Goal: Communication & Community: Answer question/provide support

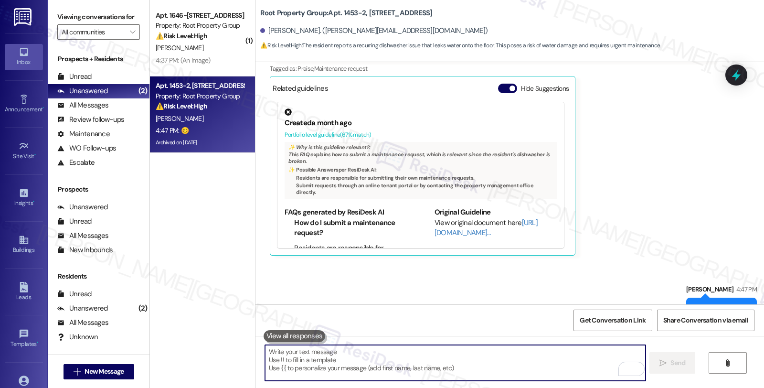
scroll to position [1959, 0]
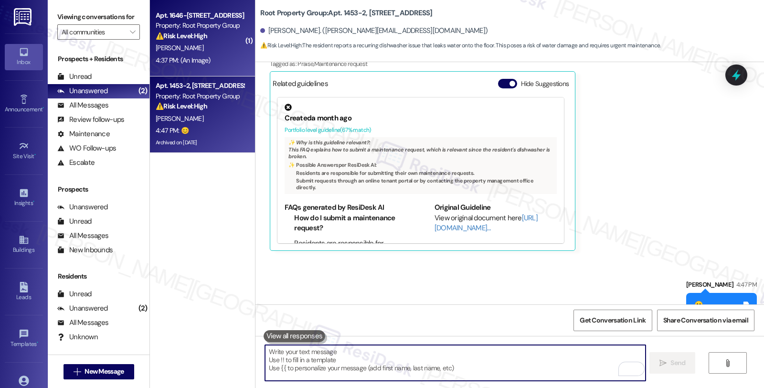
click at [214, 48] on div "[PERSON_NAME]" at bounding box center [200, 48] width 90 height 12
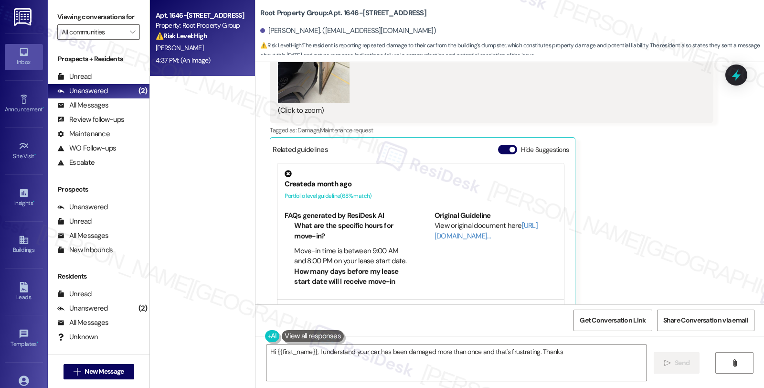
scroll to position [1483, 0]
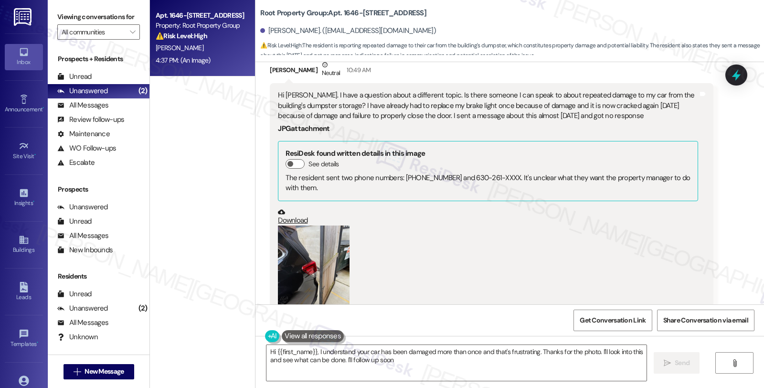
type textarea "Hi {{first_name}}, I understand your car has been damaged more than once and th…"
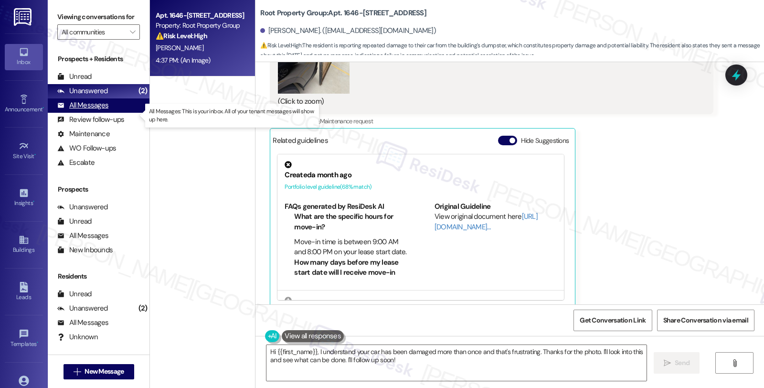
click at [102, 110] on div "All Messages" at bounding box center [82, 105] width 51 height 10
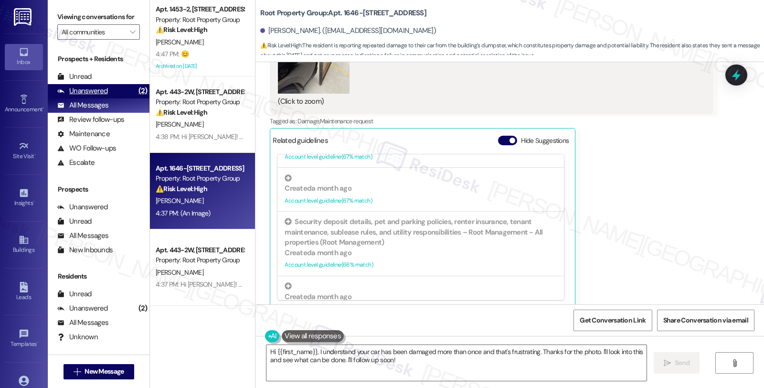
click at [115, 98] on div "Unanswered (2)" at bounding box center [99, 91] width 102 height 14
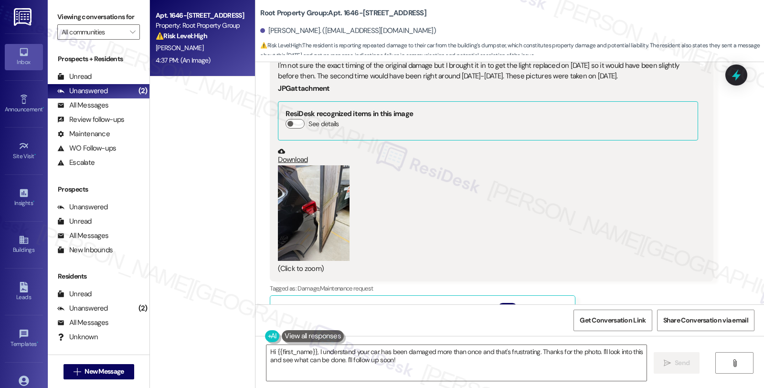
scroll to position [1377, 0]
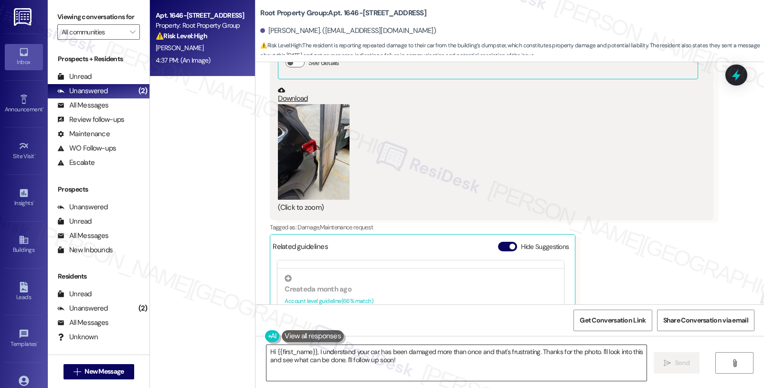
click at [383, 366] on textarea "Hi {{first_name}}, I understand your car has been damaged more than once and th…" at bounding box center [456, 363] width 380 height 36
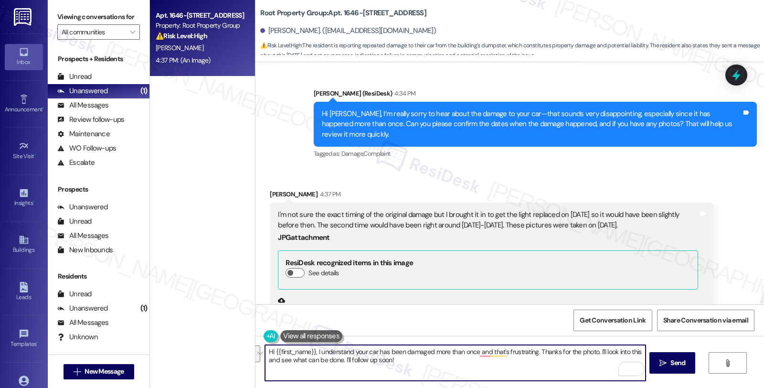
scroll to position [1324, 0]
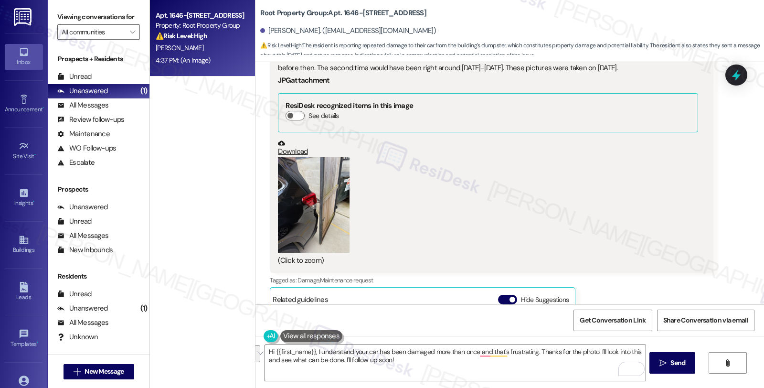
click at [327, 203] on button "Zoom image" at bounding box center [314, 204] width 72 height 95
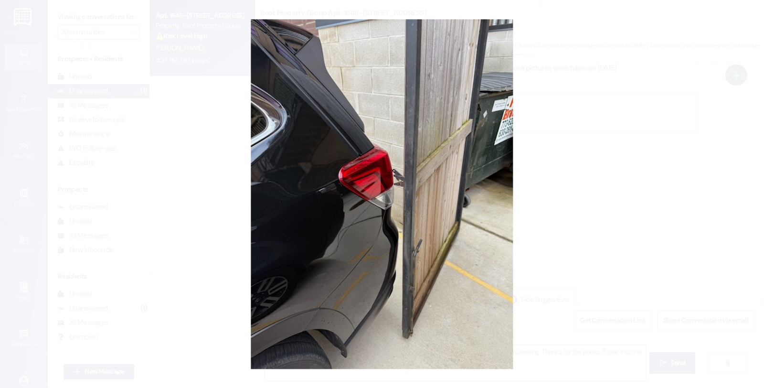
click at [614, 164] on button "Unzoom image" at bounding box center [382, 194] width 764 height 388
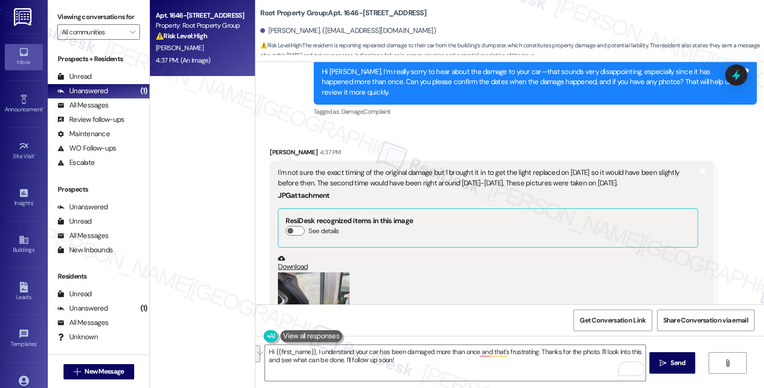
scroll to position [1111, 0]
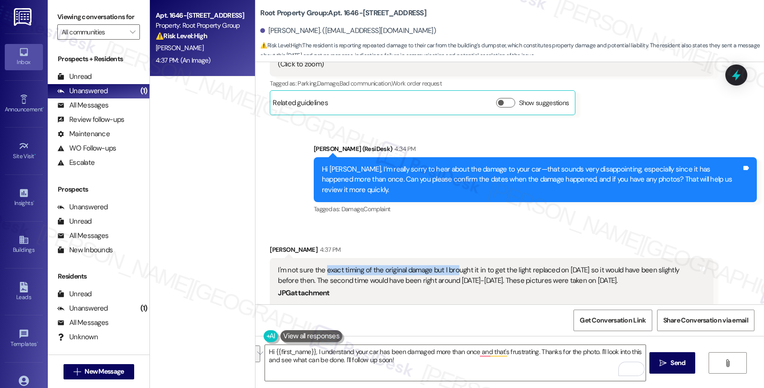
drag, startPoint x: 318, startPoint y: 256, endPoint x: 450, endPoint y: 256, distance: 131.8
click at [450, 265] on div "I'm not sure the exact timing of the original damage but I brought it in to get…" at bounding box center [488, 275] width 420 height 21
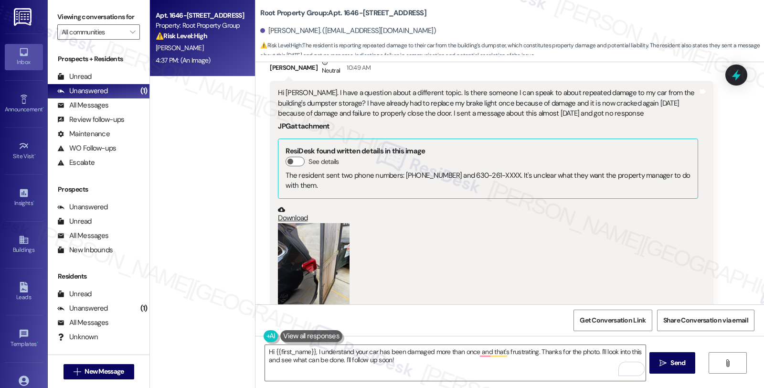
scroll to position [952, 0]
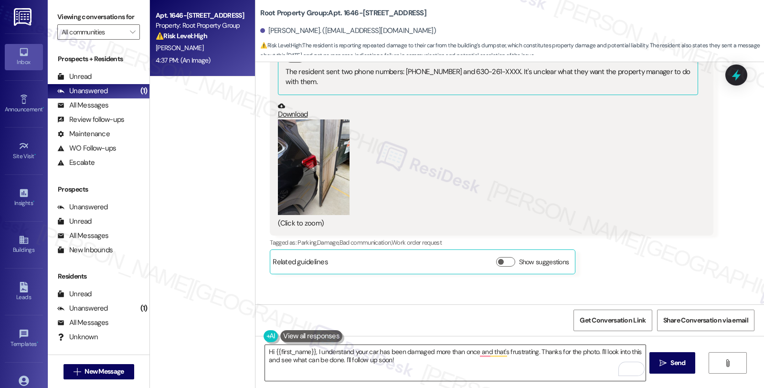
click at [265, 351] on textarea "Hi {{first_name}}, I understand your car has been damaged more than once and th…" at bounding box center [455, 363] width 380 height 36
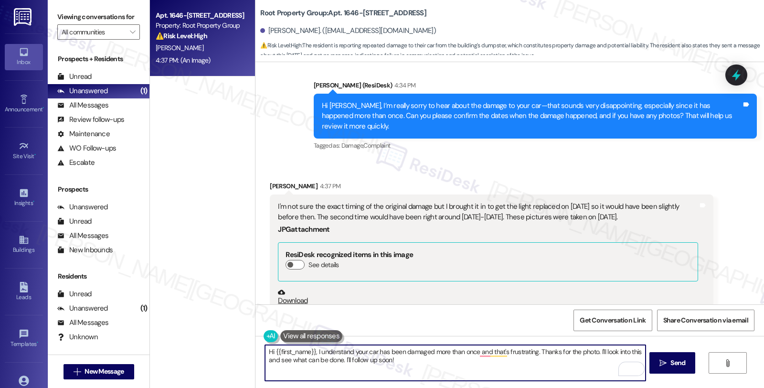
scroll to position [1111, 0]
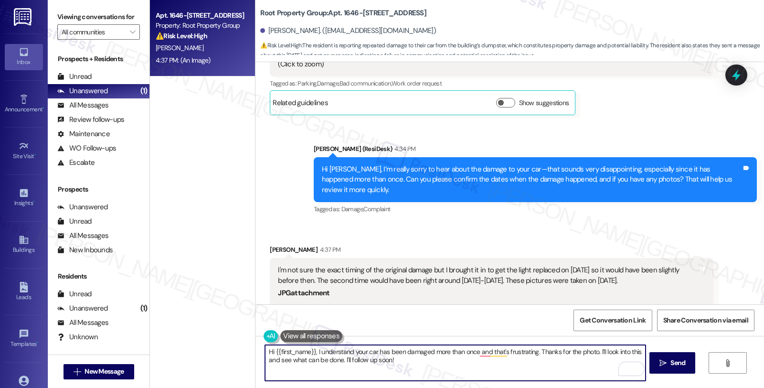
click at [447, 364] on textarea "Hi {{first_name}}, I understand your car has been damaged more than once and th…" at bounding box center [455, 363] width 380 height 36
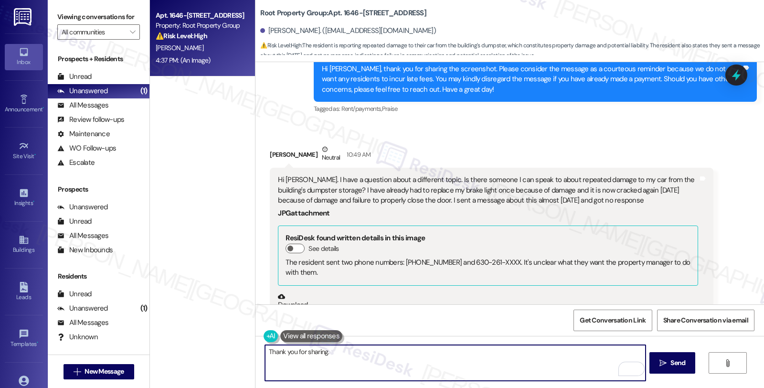
scroll to position [740, 0]
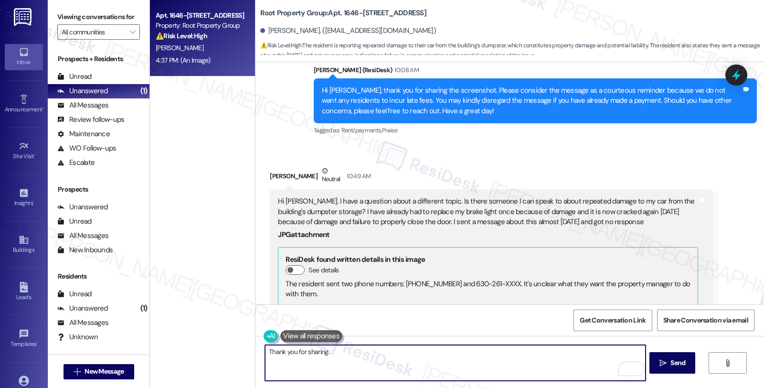
drag, startPoint x: 297, startPoint y: 351, endPoint x: 422, endPoint y: 352, distance: 124.6
click at [422, 352] on textarea "Thank you for sharing." at bounding box center [455, 363] width 380 height 36
click at [307, 356] on textarea "Thank you for sharing." at bounding box center [455, 363] width 380 height 36
click at [309, 356] on textarea "Thank you for sharing." at bounding box center [455, 363] width 380 height 36
click at [519, 351] on textarea "Thank you for bringing this to our attention. I'll share this with the team and…" at bounding box center [455, 363] width 380 height 36
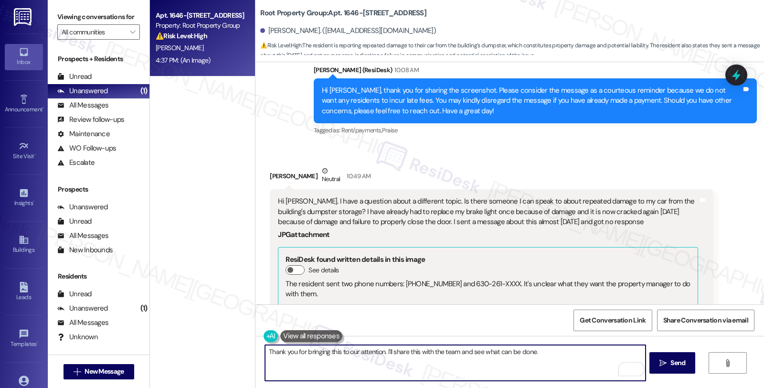
click at [575, 351] on textarea "Thank you for bringing this to our attention. I'll share this with the team and…" at bounding box center [455, 363] width 380 height 36
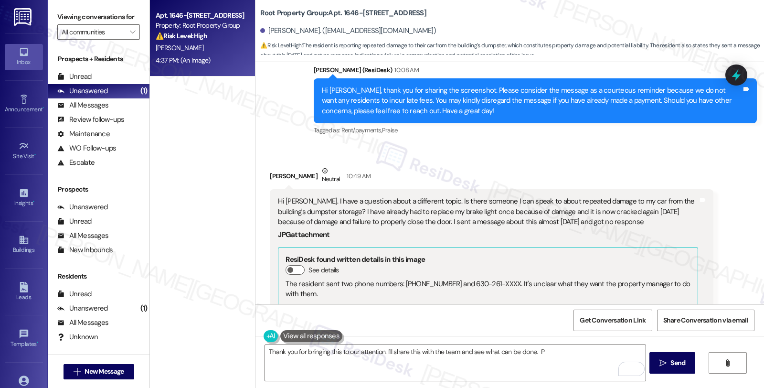
click at [710, 145] on div "Received via SMS [PERSON_NAME] Neutral 10:49 AM Hi [PERSON_NAME]. I have a ques…" at bounding box center [509, 318] width 508 height 348
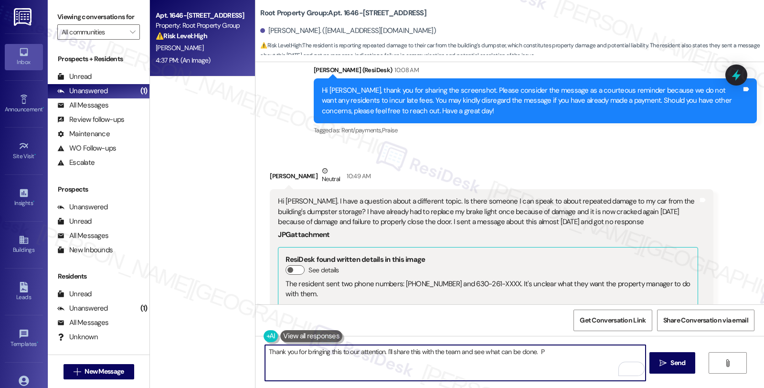
click at [560, 350] on textarea "Thank you for bringing this to our attention. I'll share this with the team and…" at bounding box center [455, 363] width 380 height 36
click at [359, 360] on textarea "Thank you for bringing this to our attention. I'll share this with the team and…" at bounding box center [455, 363] width 380 height 36
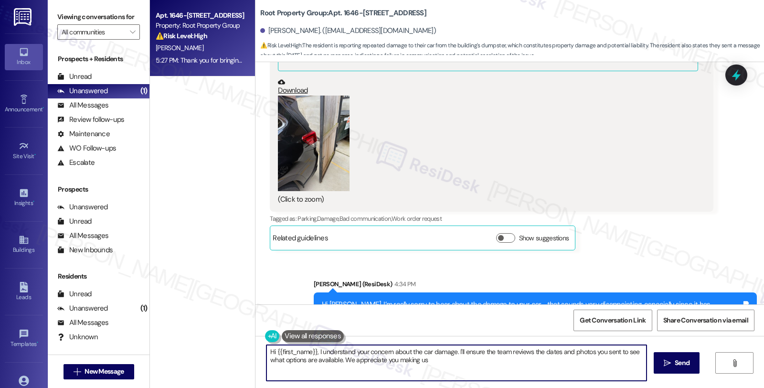
scroll to position [817, 0]
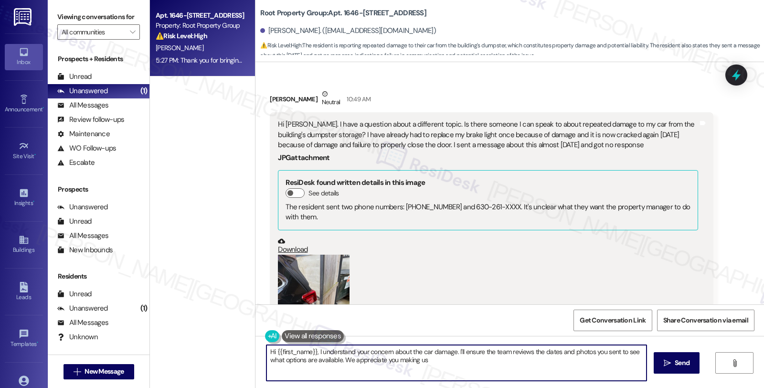
type textarea "Hi {{first_name}}, I understand your concern about the car damage. I'll ensure …"
click at [737, 75] on icon at bounding box center [735, 75] width 11 height 15
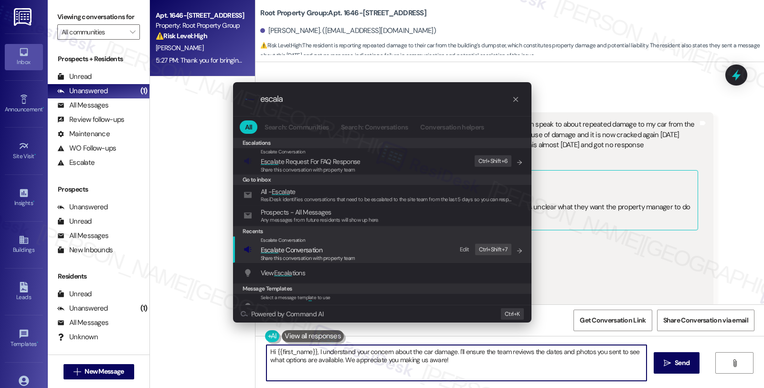
type input "escala"
click at [285, 253] on span "Escala te Conversation" at bounding box center [292, 249] width 62 height 9
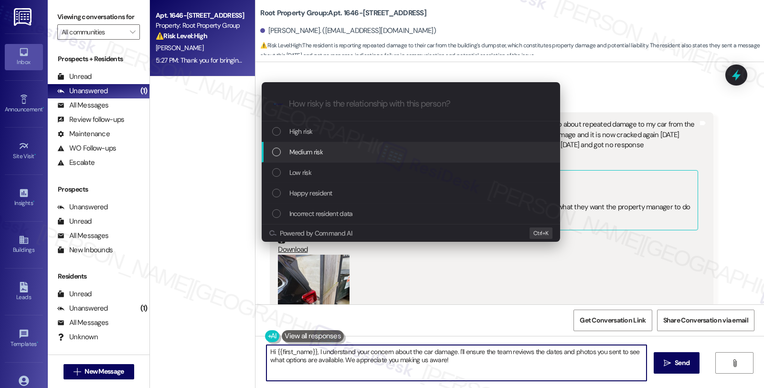
click at [299, 150] on span "Medium risk" at bounding box center [305, 152] width 33 height 11
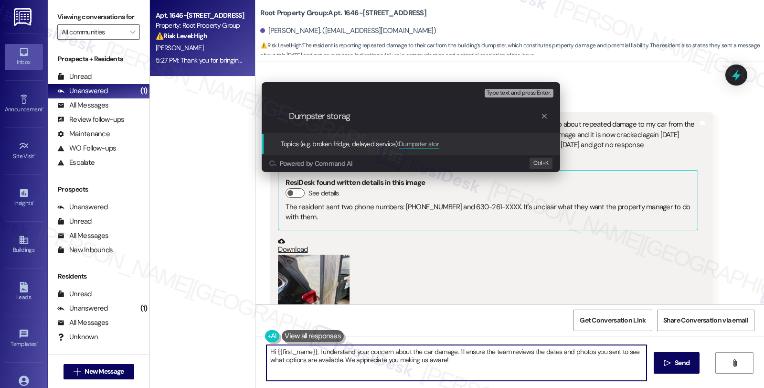
type input "Dumpster storage"
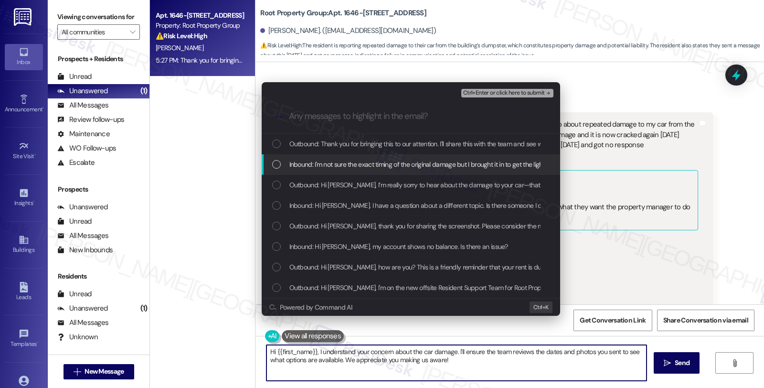
click at [301, 159] on span "Inbound: I'm not sure the exact timing of the original damage but I brought it …" at bounding box center [642, 164] width 706 height 11
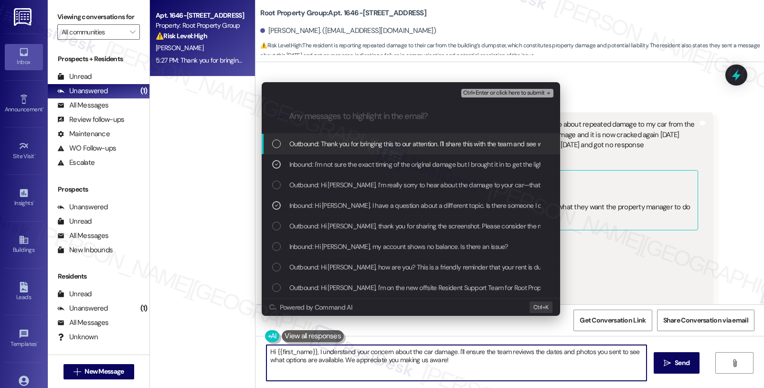
click at [486, 91] on span "Ctrl+Enter or click here to submit" at bounding box center [504, 93] width 82 height 7
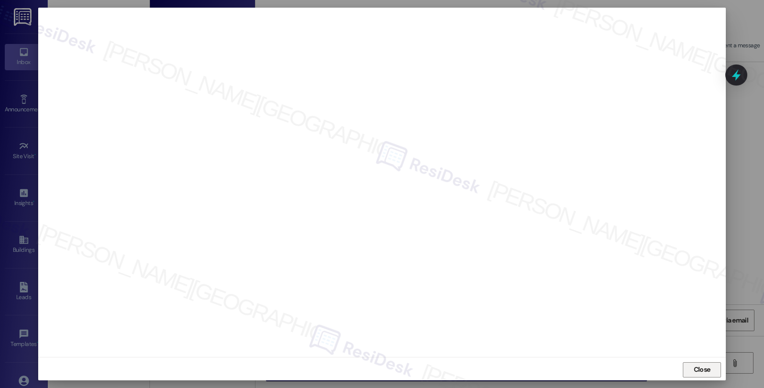
click at [698, 368] on span "Close" at bounding box center [702, 369] width 17 height 10
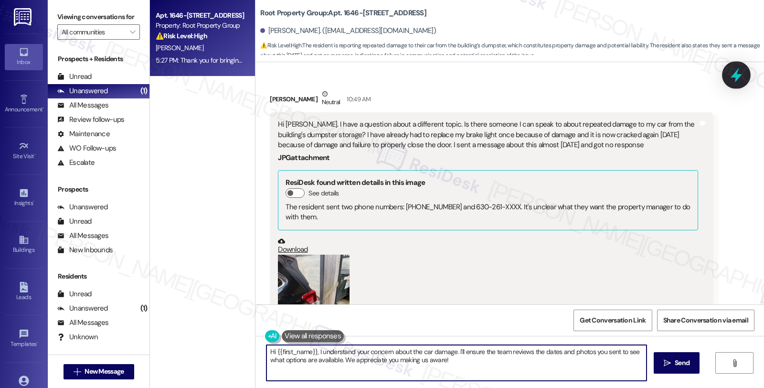
click at [742, 78] on icon at bounding box center [736, 75] width 16 height 16
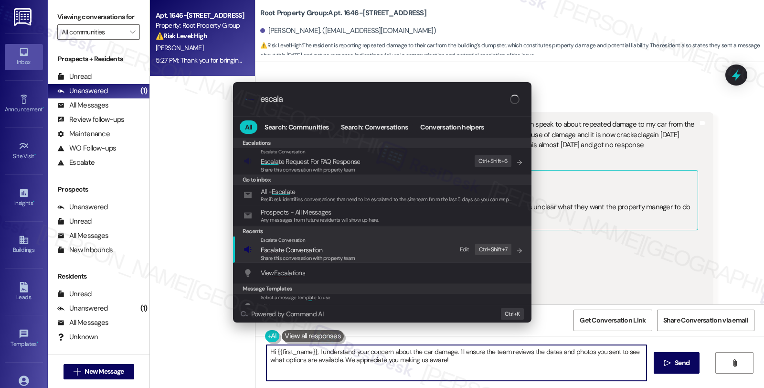
type input "escala"
click at [325, 247] on span "Escala te Conversation" at bounding box center [308, 249] width 95 height 11
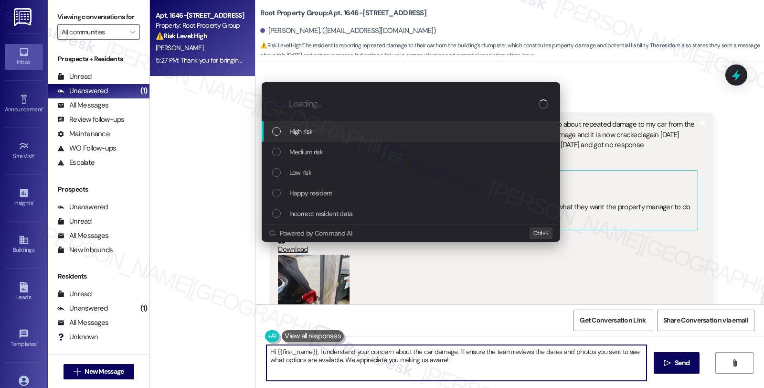
click at [326, 148] on div "Medium risk" at bounding box center [411, 152] width 279 height 11
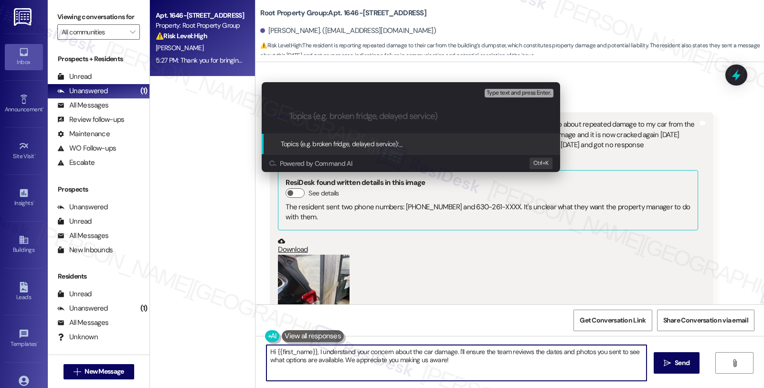
click at [369, 113] on input "Topics (e.g. broken fridge, delayed service)" at bounding box center [418, 116] width 259 height 10
paste input "Dumpster storage"
type input "Dumpster storage concerns"
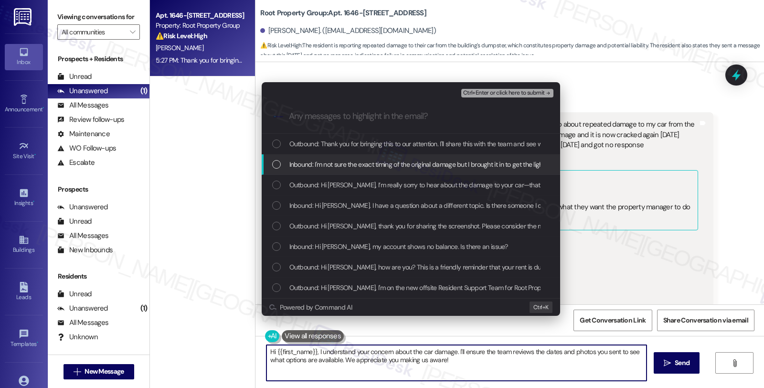
click at [375, 159] on span "Inbound: I'm not sure the exact timing of the original damage but I brought it …" at bounding box center [642, 164] width 706 height 11
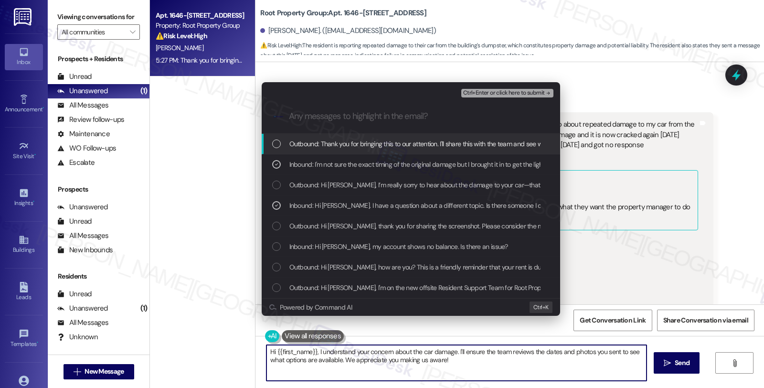
click at [478, 87] on div "Ctrl+Enter or click here to submit" at bounding box center [508, 93] width 94 height 12
click at [479, 91] on span "Ctrl+Enter or click here to submit" at bounding box center [504, 93] width 82 height 7
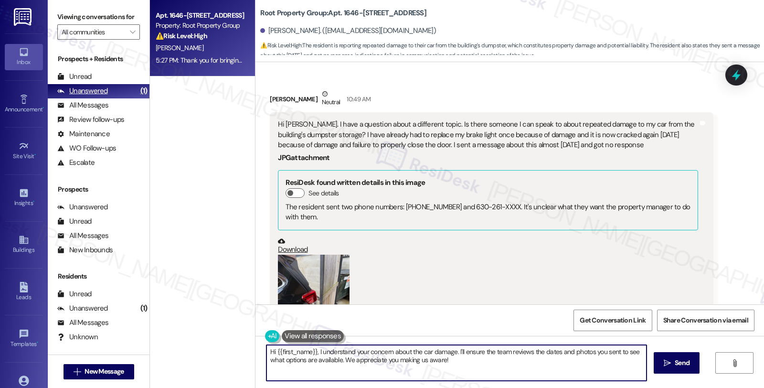
click at [83, 110] on div "All Messages" at bounding box center [82, 105] width 51 height 10
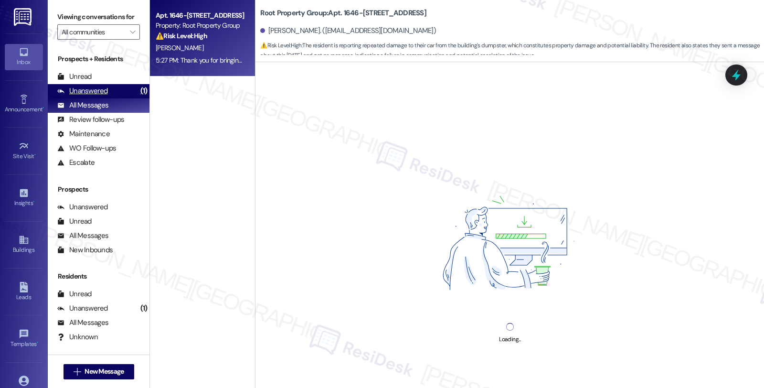
click at [108, 98] on div "Unanswered (1)" at bounding box center [99, 91] width 102 height 14
